Goal: Task Accomplishment & Management: Complete application form

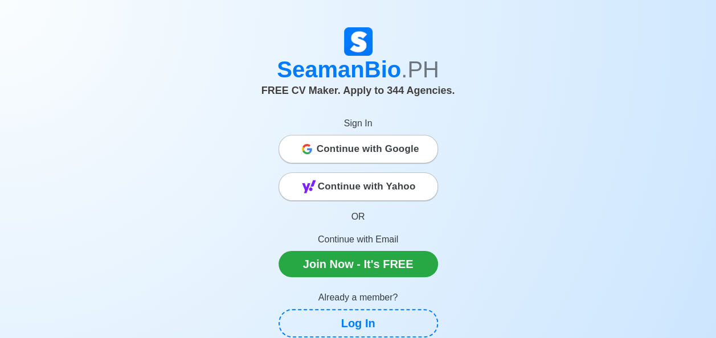
click at [396, 149] on span "Continue with Google" at bounding box center [368, 149] width 102 height 23
